Goal: Check status

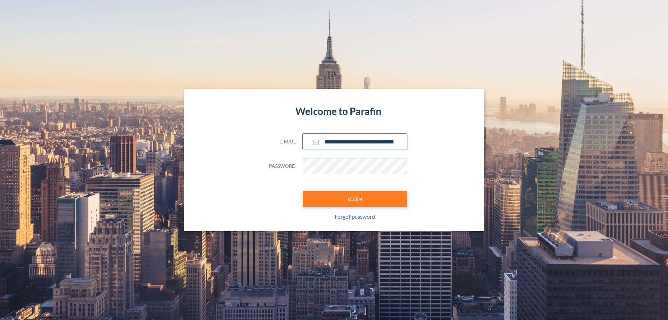
scroll to position [0, 11]
type input "**********"
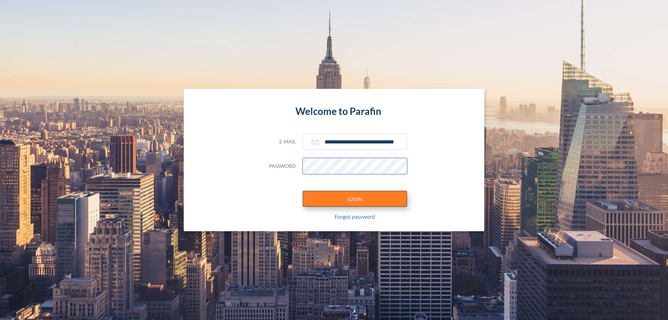
scroll to position [0, 0]
click at [355, 199] on button "LOGIN" at bounding box center [355, 199] width 104 height 16
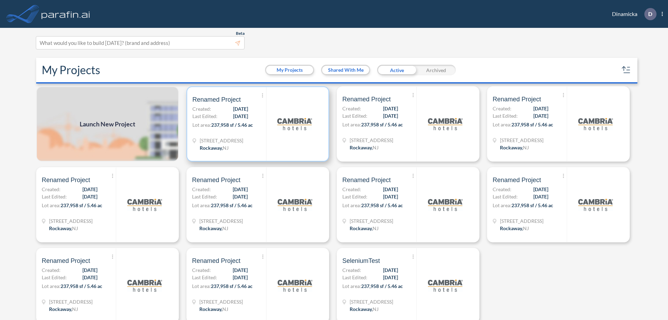
scroll to position [2, 0]
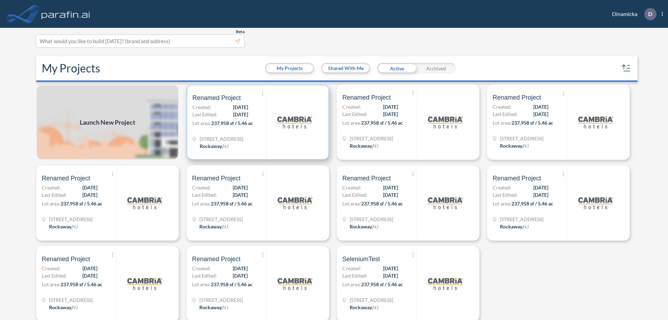
click at [256, 122] on p "Lot area: 237,958 sf / 5.46 ac" at bounding box center [229, 124] width 74 height 10
